Goal: Check status: Verify the current state of an ongoing process or item

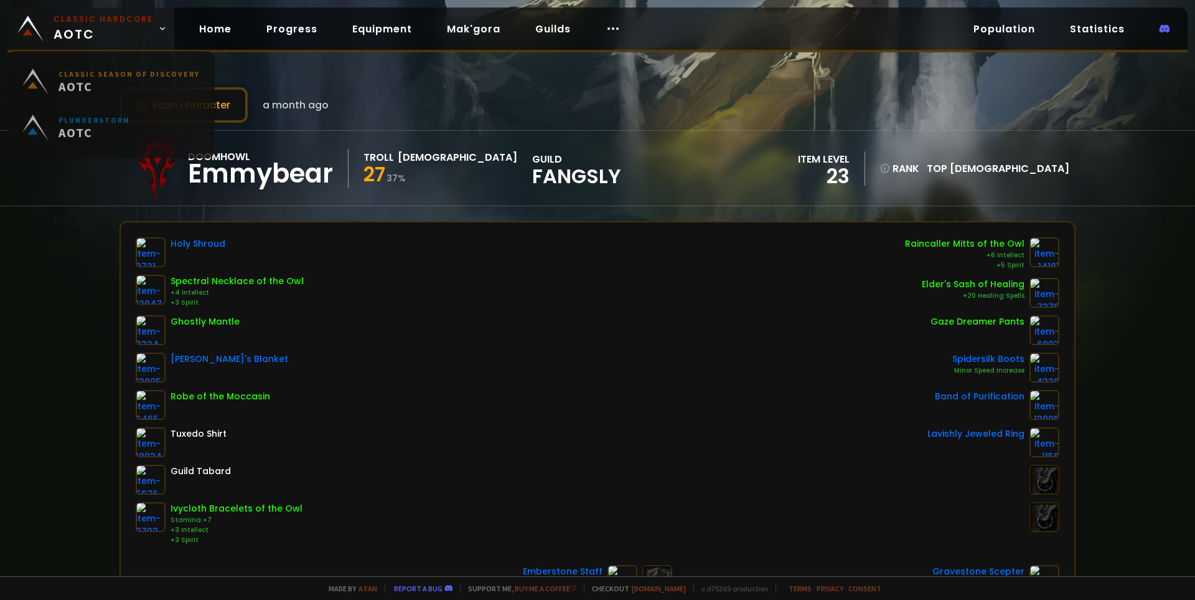
click at [82, 34] on span "Classic Hardcore AOTC" at bounding box center [104, 29] width 100 height 30
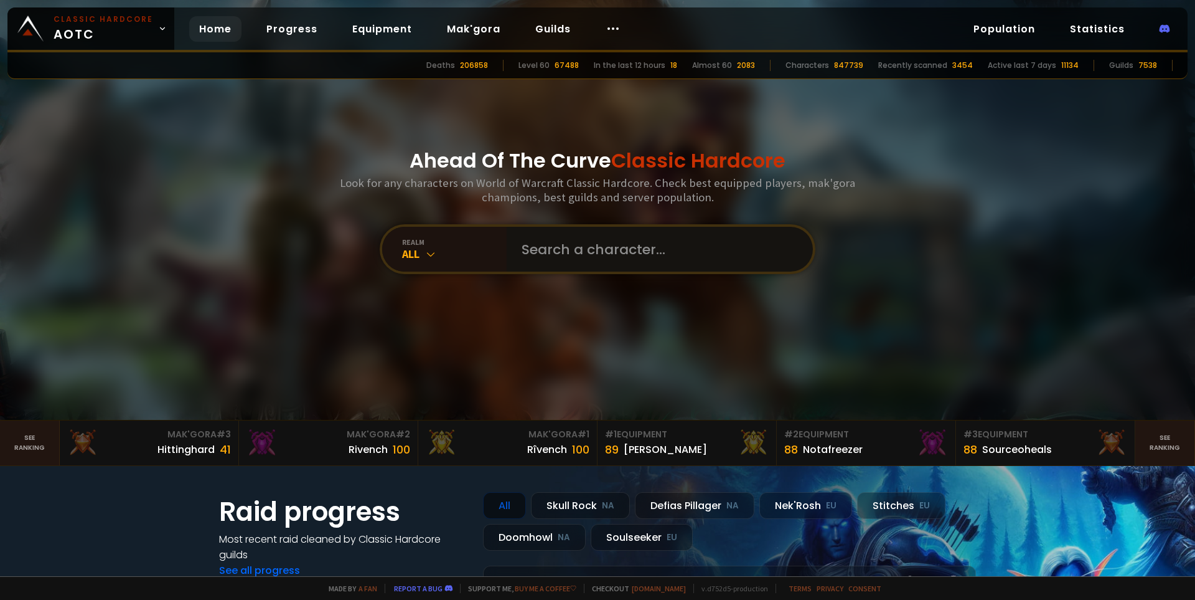
click at [596, 250] on input "text" at bounding box center [656, 249] width 284 height 45
type input "noctane"
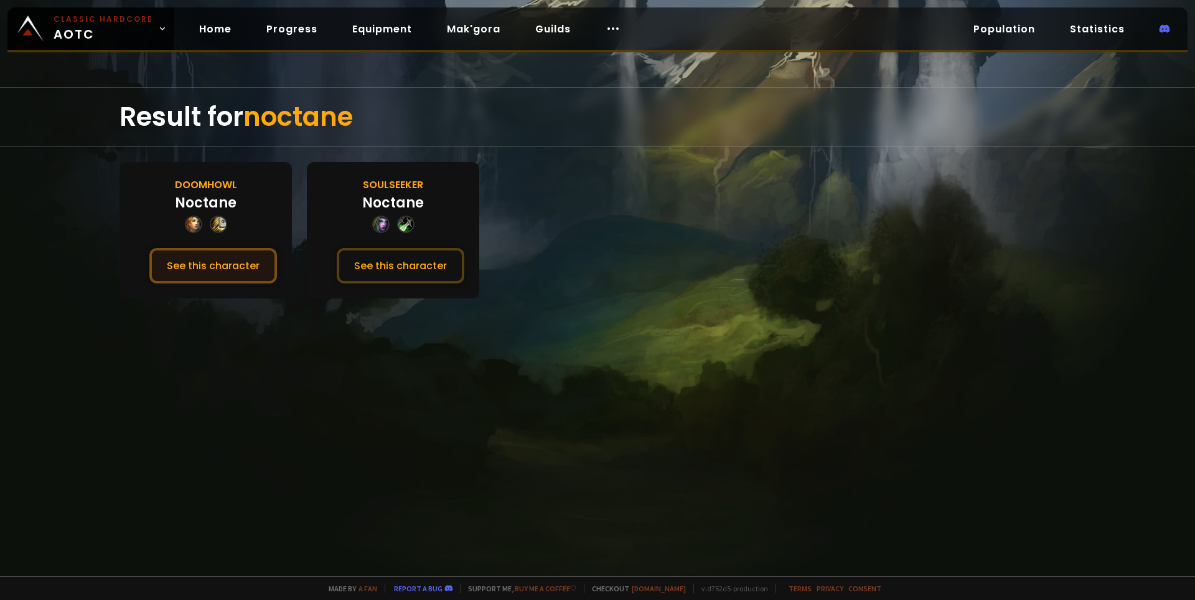
click at [240, 265] on button "See this character" at bounding box center [213, 265] width 128 height 35
